Goal: Task Accomplishment & Management: Manage account settings

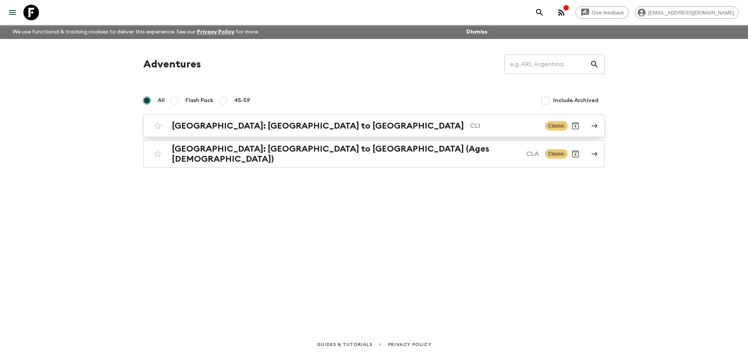
click at [231, 125] on h2 "[GEOGRAPHIC_DATA]: [GEOGRAPHIC_DATA] to [GEOGRAPHIC_DATA]" at bounding box center [318, 126] width 292 height 10
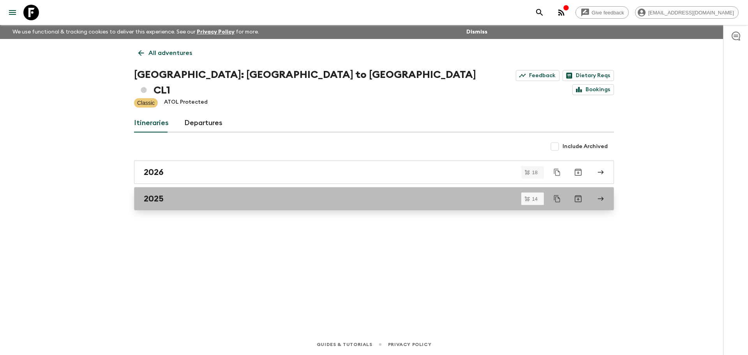
click at [200, 193] on div "2025" at bounding box center [366, 198] width 445 height 10
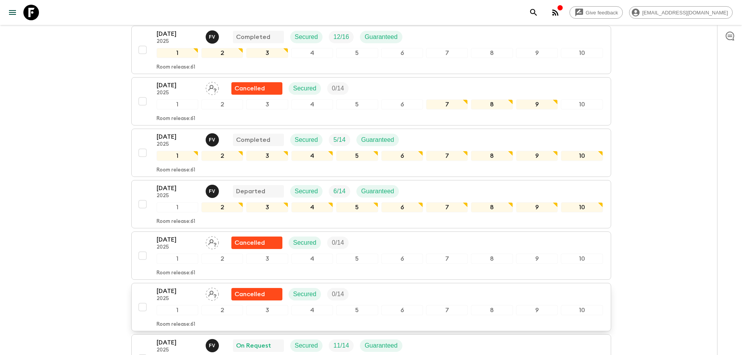
scroll to position [234, 0]
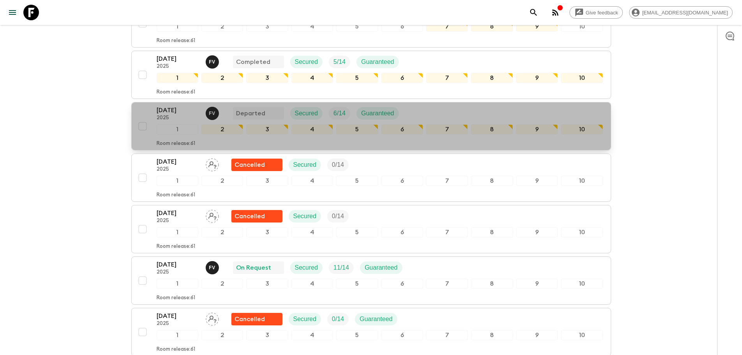
click at [190, 102] on button "[DATE] 2025 F V Departed Secured 6 / 14 Guaranteed 1 2 3 4 5 6 7 8 9 10 Room re…" at bounding box center [371, 126] width 480 height 48
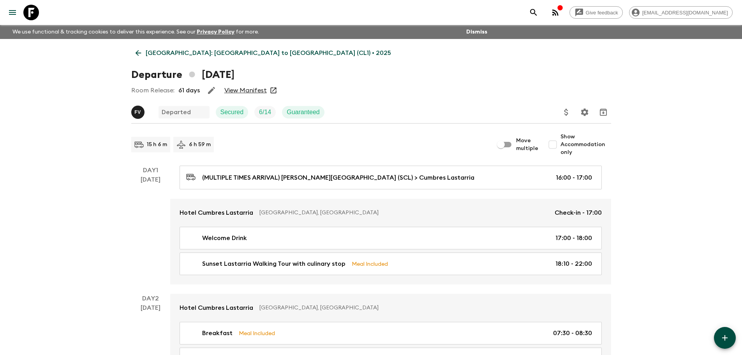
click at [240, 91] on link "View Manifest" at bounding box center [245, 90] width 42 height 8
